Goal: Task Accomplishment & Management: Use online tool/utility

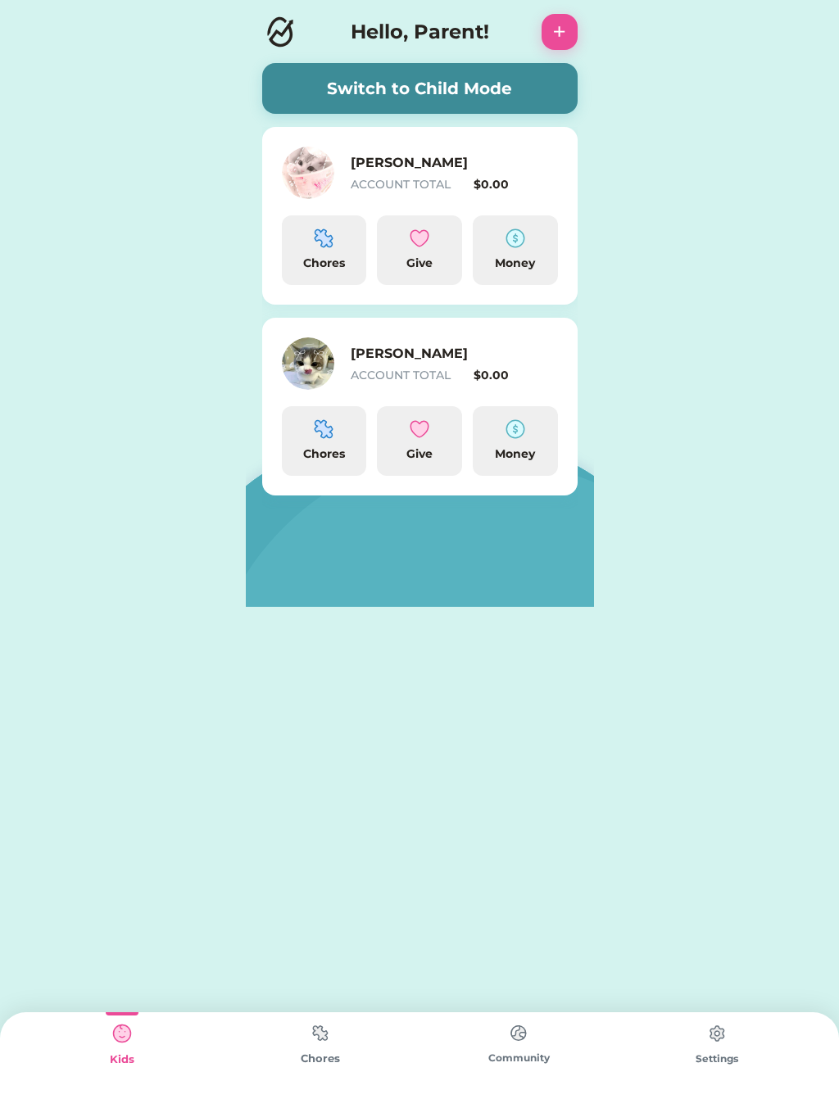
click at [428, 236] on img at bounding box center [420, 239] width 20 height 20
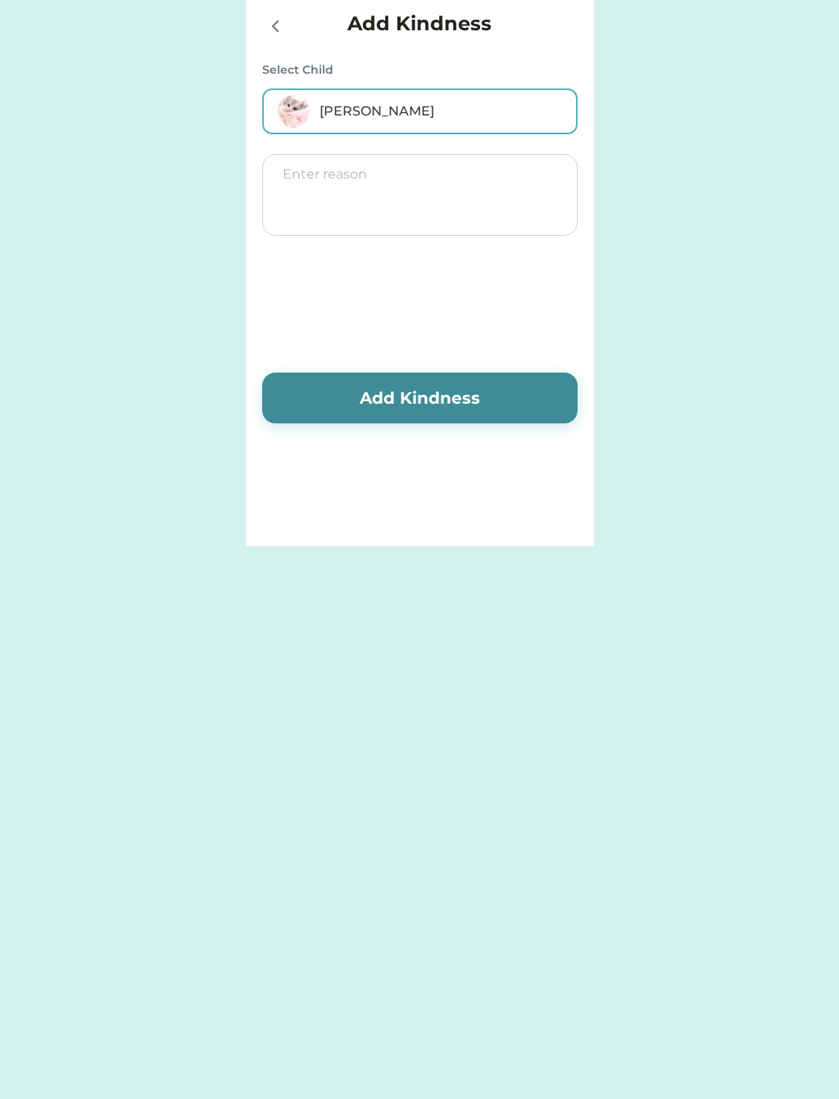
click at [499, 199] on textarea at bounding box center [419, 195] width 315 height 82
type textarea "For being happy"
click at [502, 413] on button "Add Kindness" at bounding box center [419, 398] width 315 height 51
click at [513, 398] on button "Add Kindness" at bounding box center [419, 398] width 315 height 51
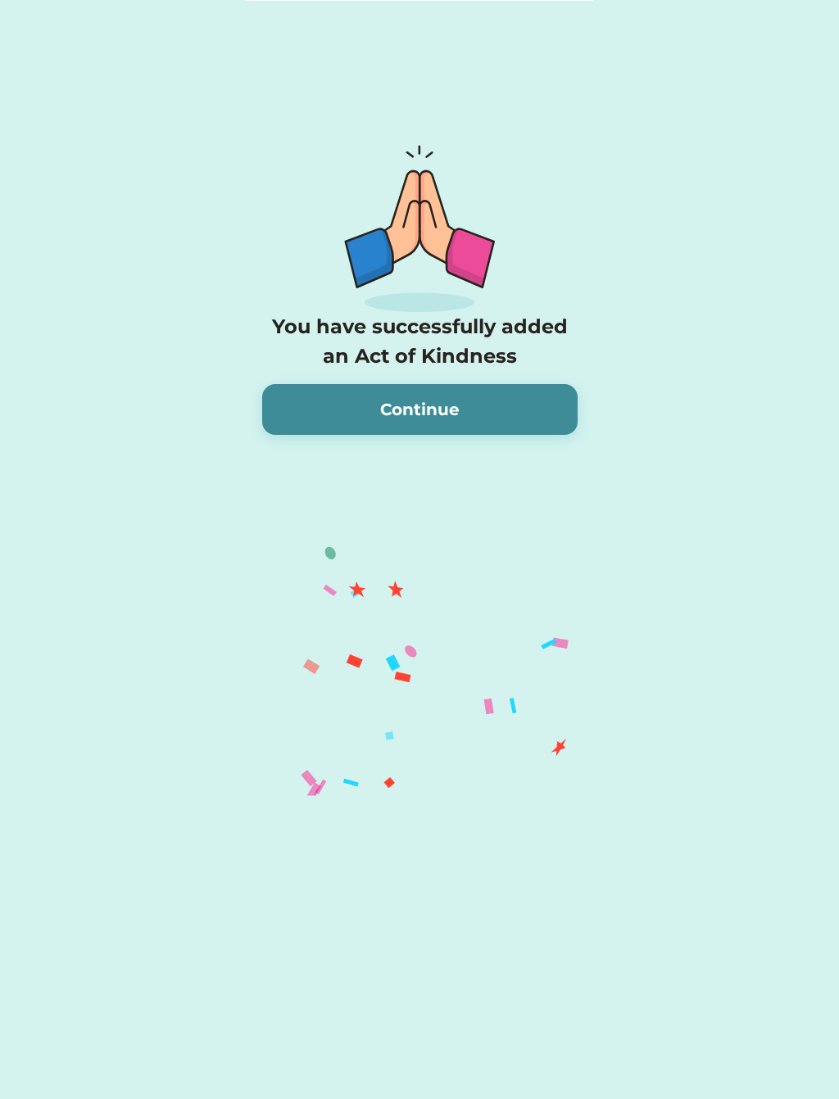
click at [451, 412] on button "Continue" at bounding box center [419, 409] width 315 height 51
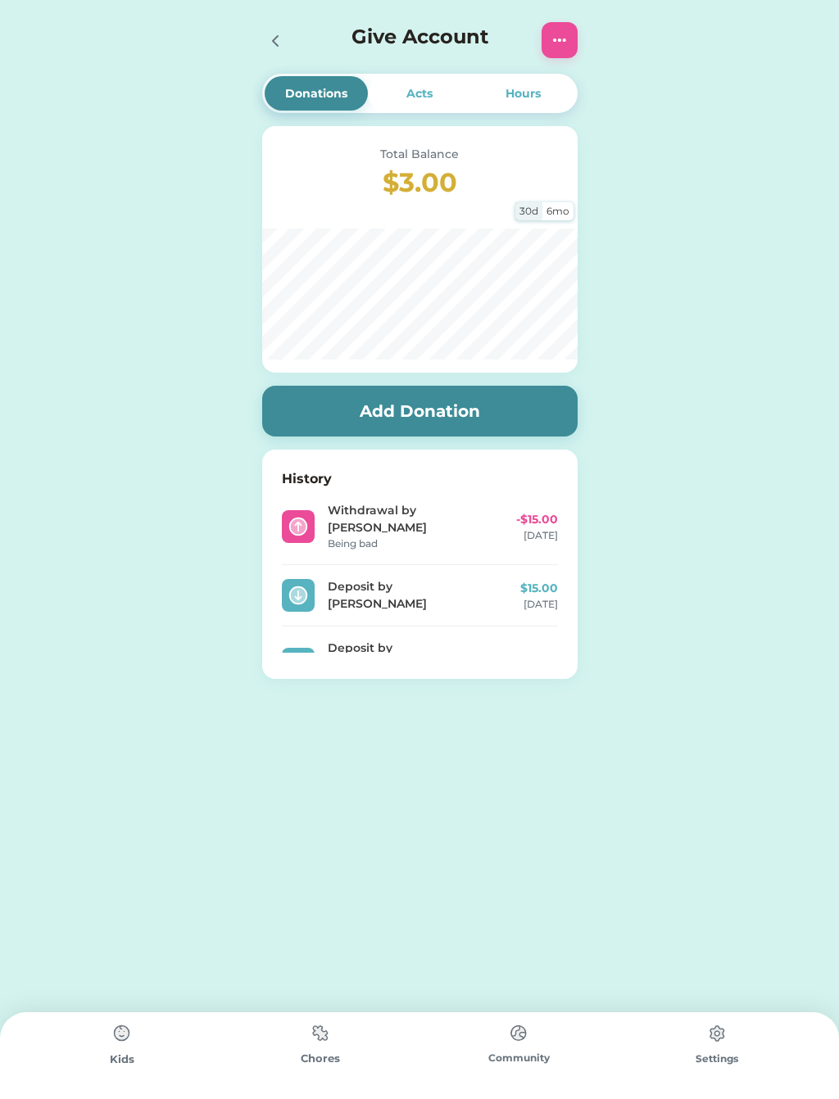
click at [564, 34] on img at bounding box center [560, 40] width 20 height 20
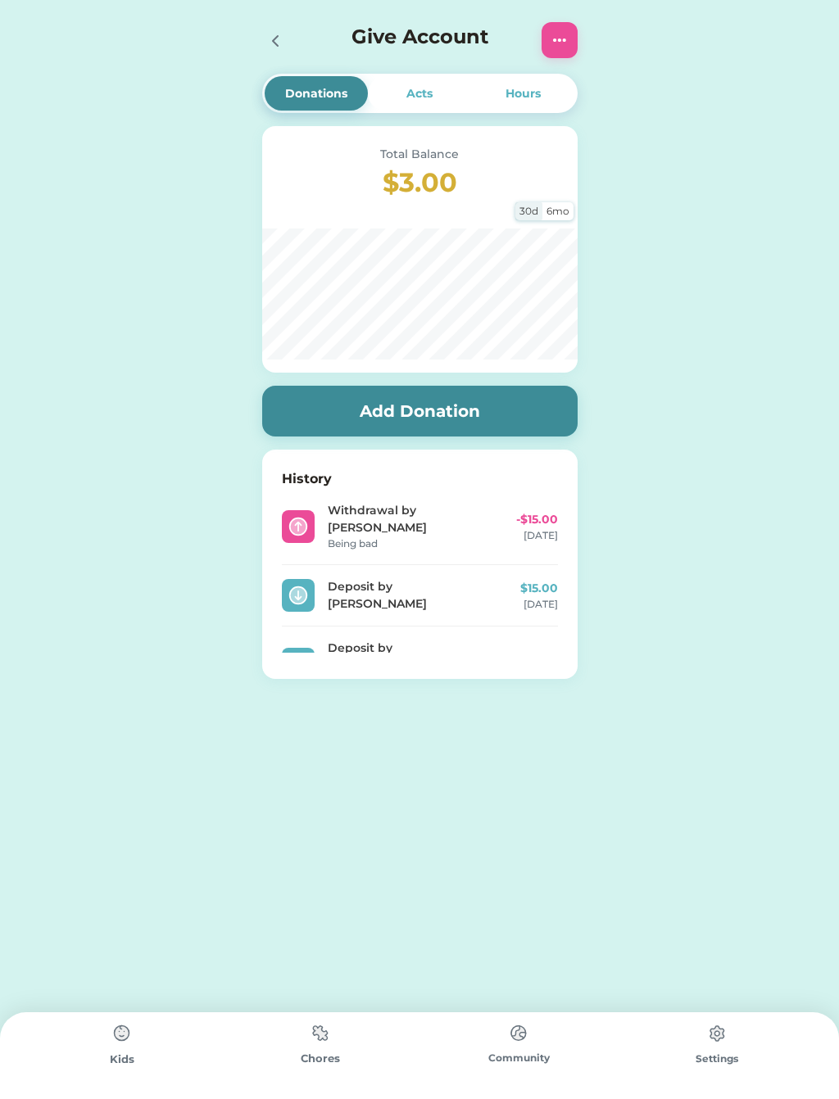
click at [285, 39] on div at bounding box center [274, 40] width 25 height 25
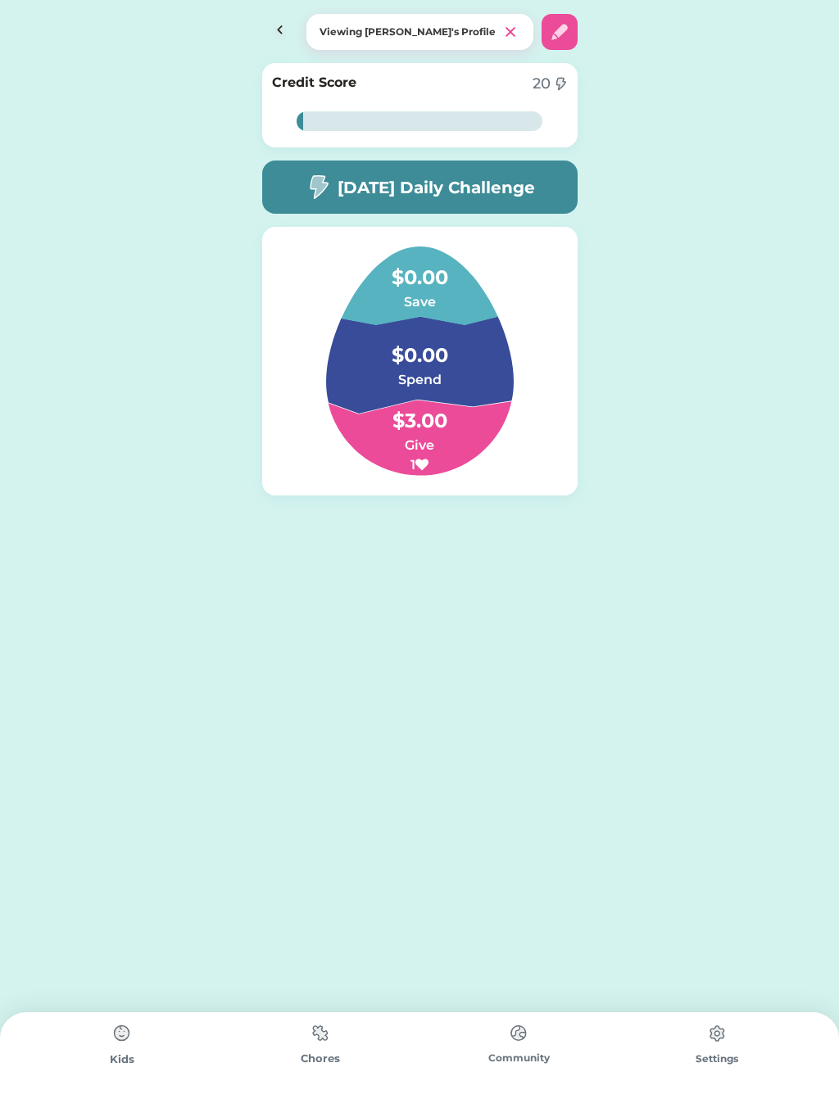
click at [274, 34] on img at bounding box center [280, 32] width 36 height 36
